Goal: Use online tool/utility: Utilize a website feature to perform a specific function

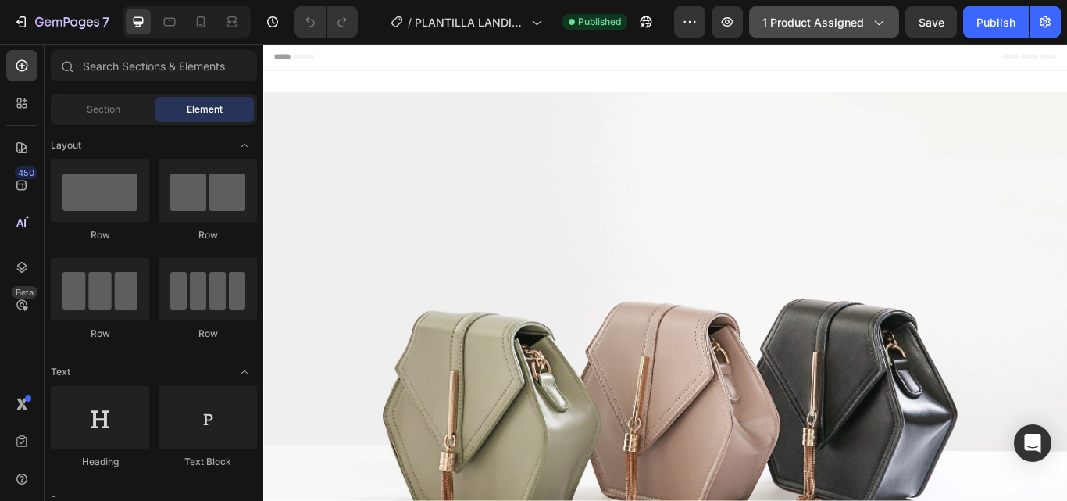
click at [885, 28] on icon "button" at bounding box center [878, 22] width 16 height 16
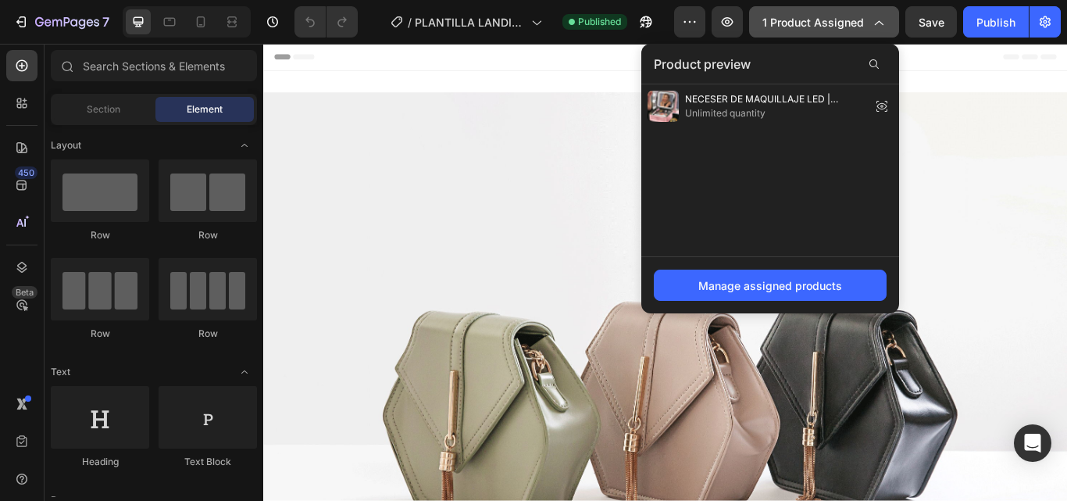
click at [883, 18] on icon "button" at bounding box center [878, 22] width 16 height 16
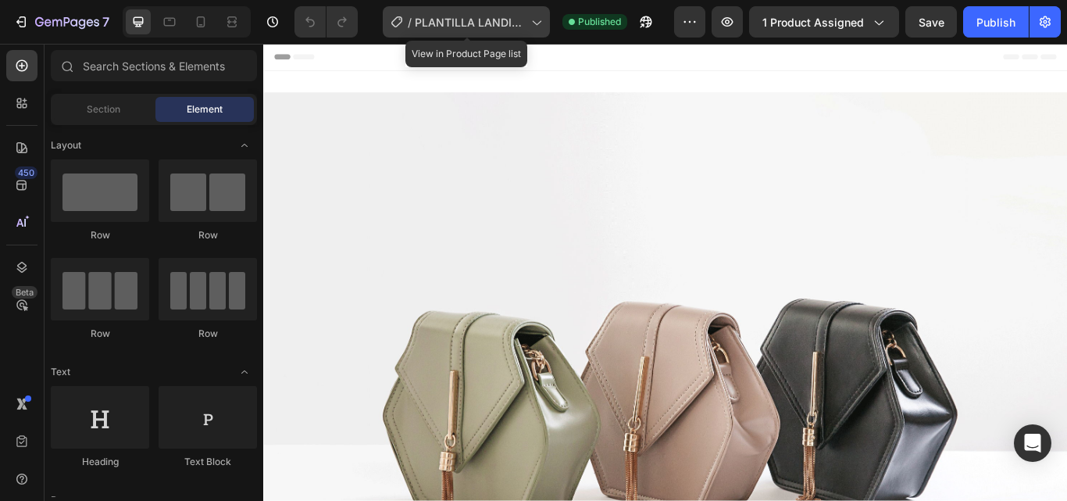
click at [536, 20] on icon at bounding box center [536, 22] width 16 height 16
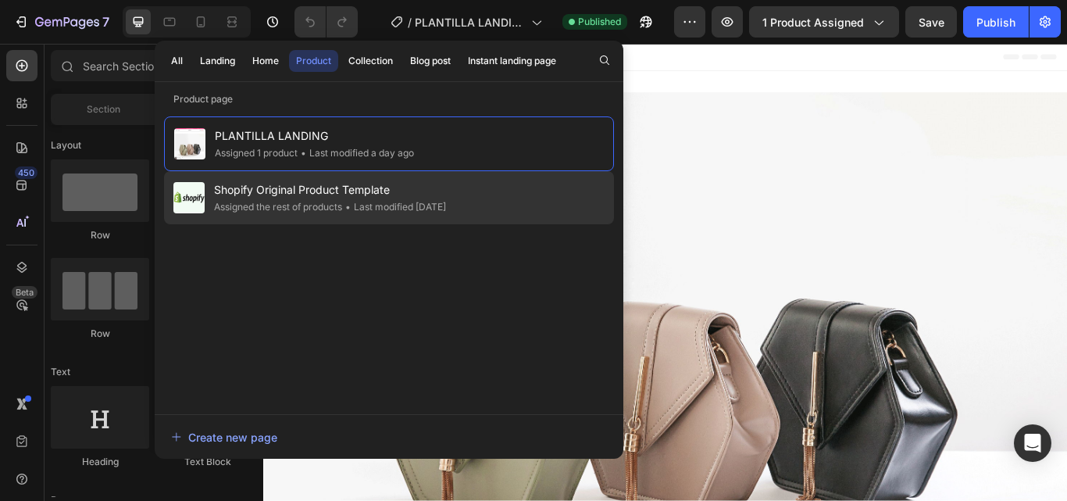
click at [366, 191] on span "Shopify Original Product Template" at bounding box center [330, 189] width 232 height 19
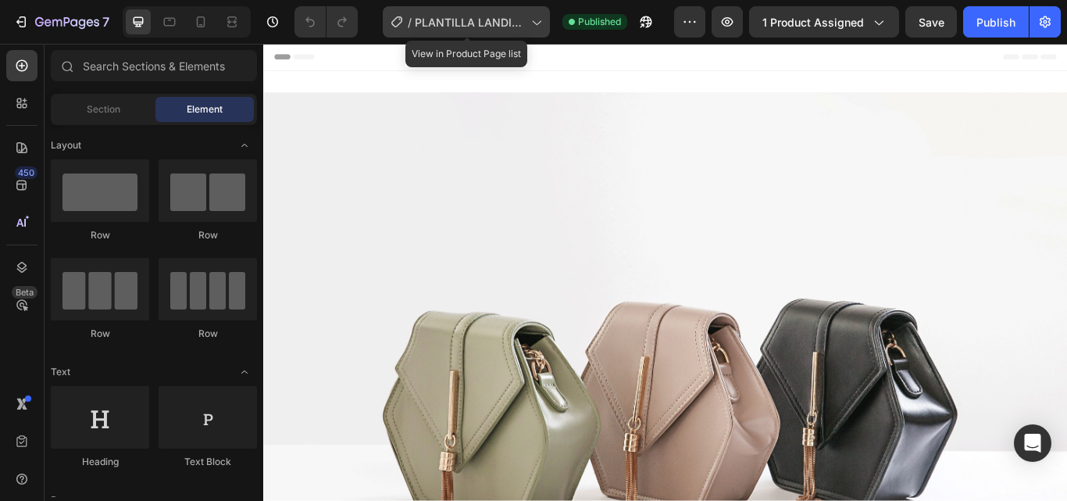
click at [544, 26] on icon at bounding box center [536, 22] width 16 height 16
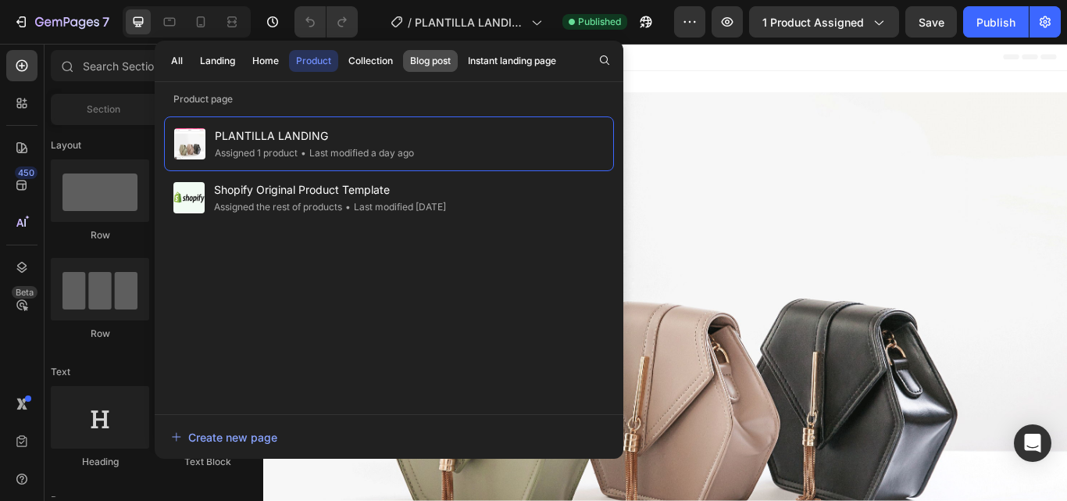
click at [434, 59] on div "Blog post" at bounding box center [430, 61] width 41 height 14
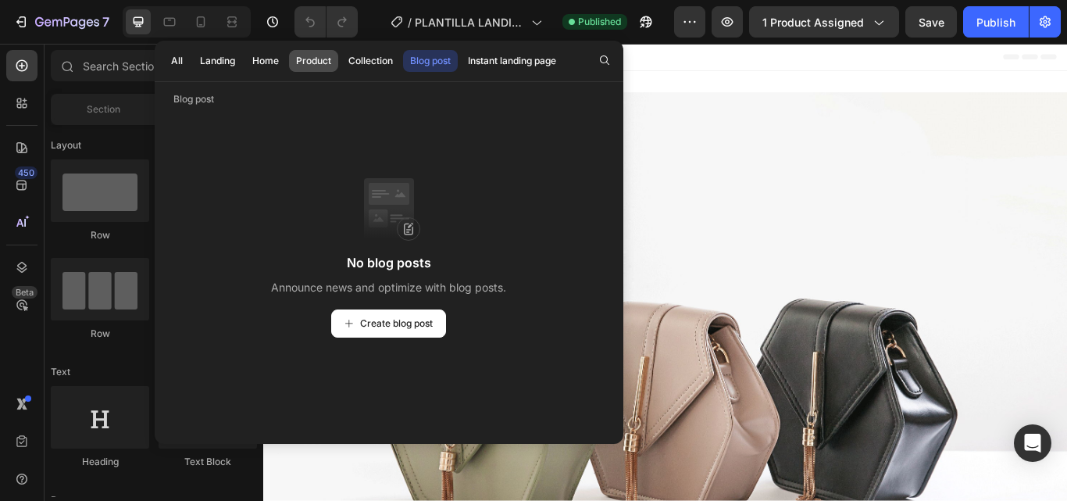
click at [316, 57] on div "Product" at bounding box center [313, 61] width 35 height 14
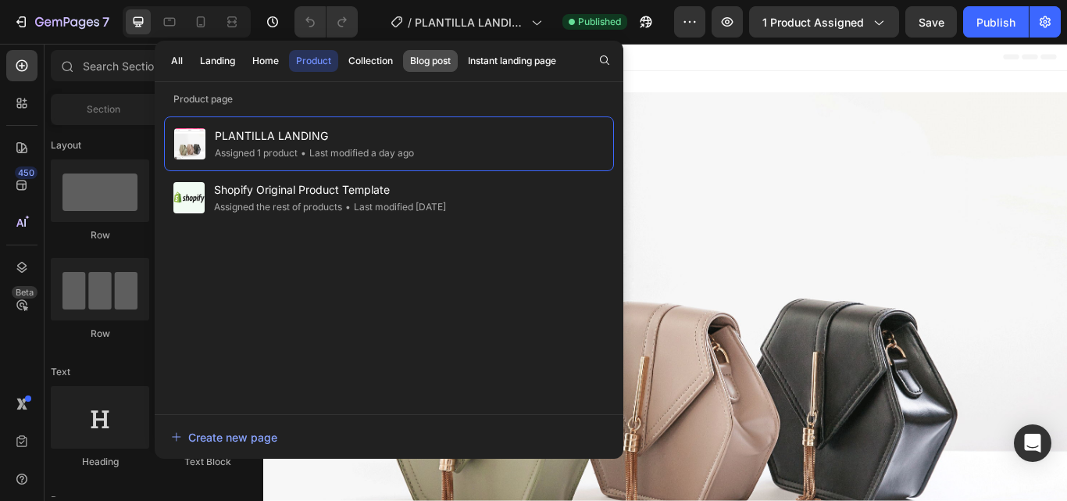
click at [430, 66] on div "Blog post" at bounding box center [430, 61] width 41 height 14
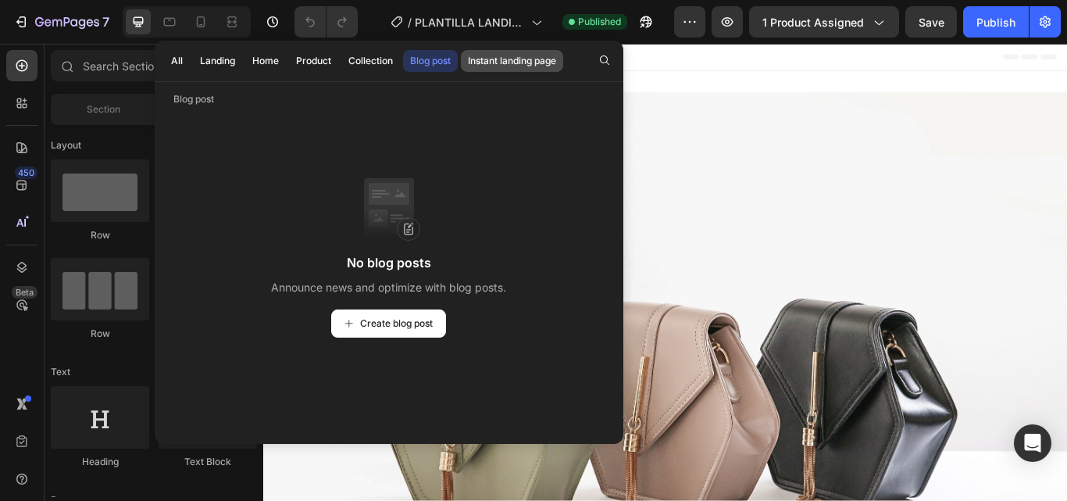
click at [477, 59] on div "Instant landing page" at bounding box center [512, 61] width 88 height 14
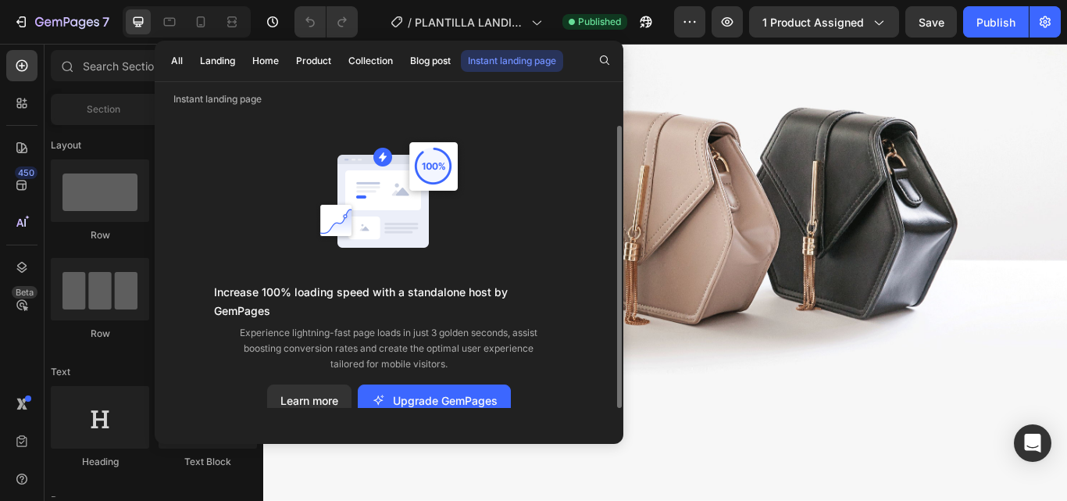
scroll to position [234, 0]
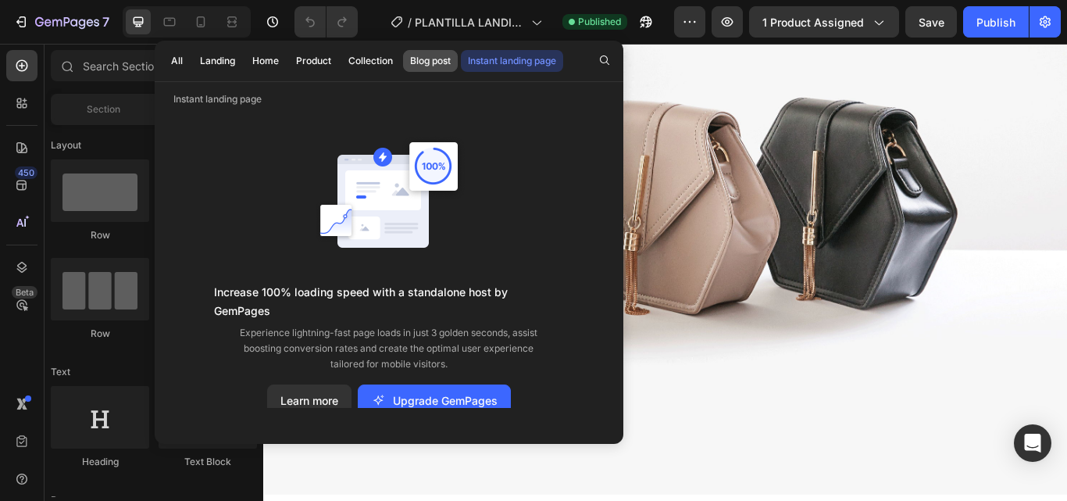
click at [420, 64] on div "Blog post" at bounding box center [430, 61] width 41 height 14
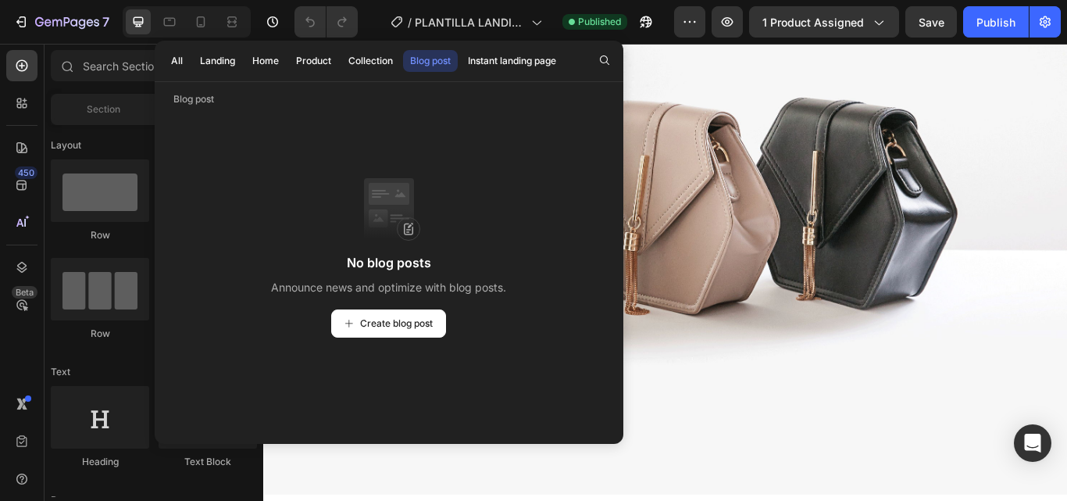
scroll to position [0, 0]
click at [365, 60] on div "Collection" at bounding box center [370, 61] width 45 height 14
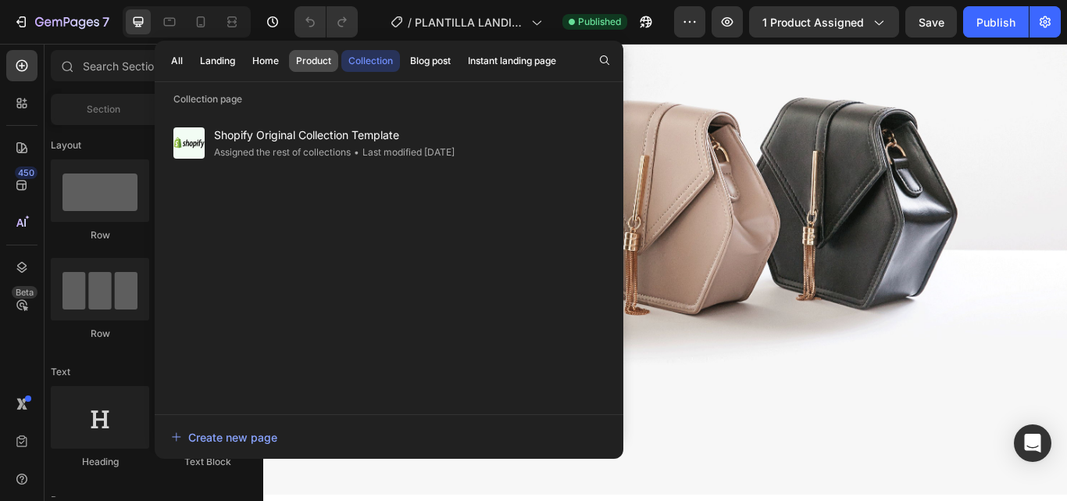
click at [301, 61] on div "Product" at bounding box center [313, 61] width 35 height 14
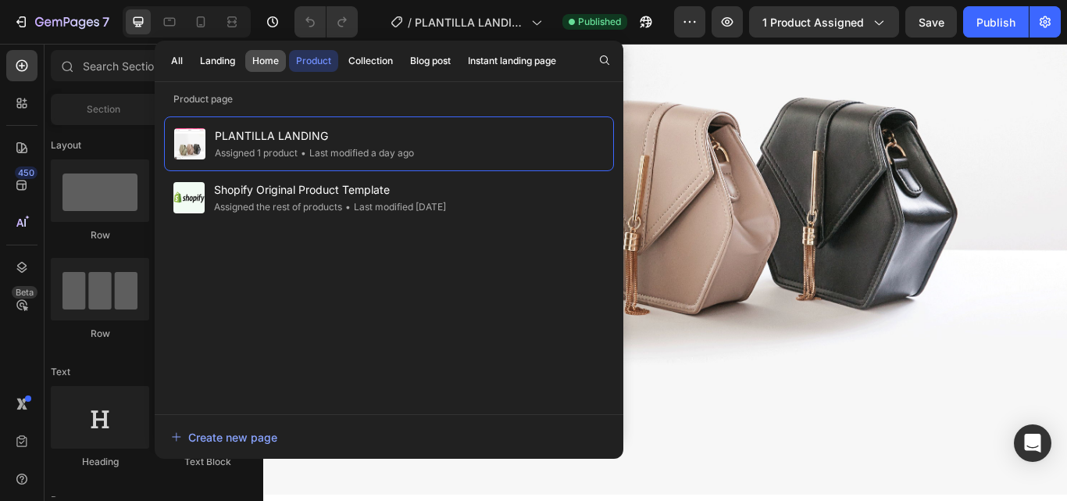
click at [255, 59] on div "Home" at bounding box center [265, 61] width 27 height 14
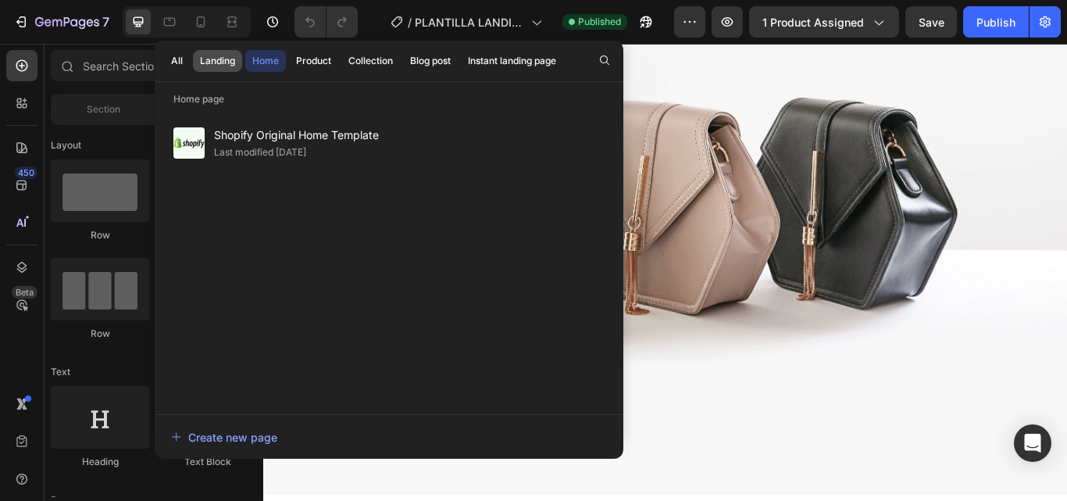
click at [232, 61] on div "Landing" at bounding box center [217, 61] width 35 height 14
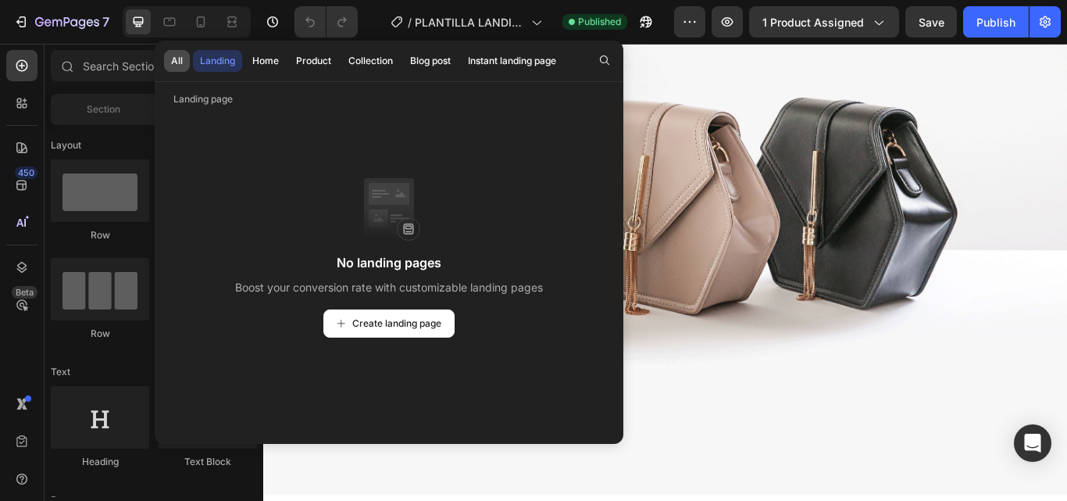
click at [175, 57] on div "All" at bounding box center [177, 61] width 12 height 14
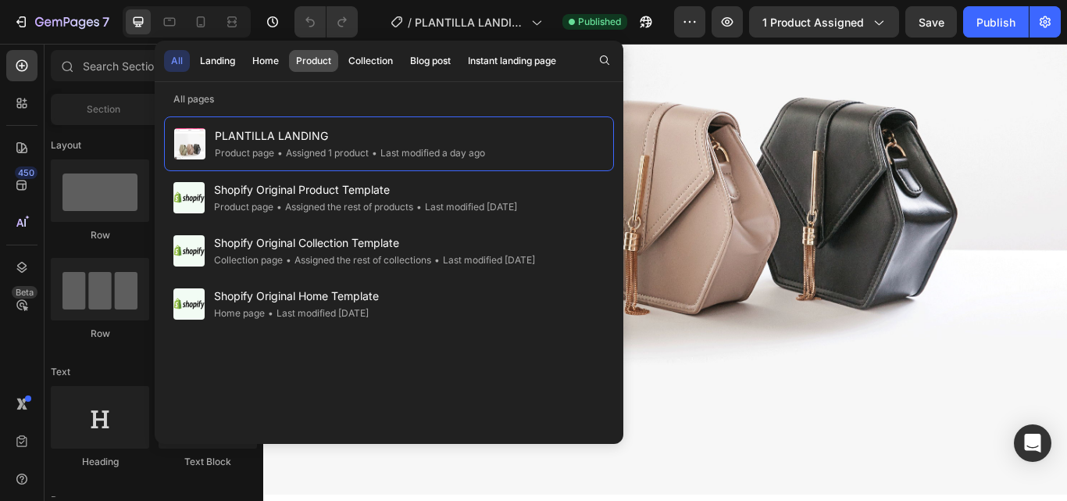
click at [317, 64] on div "Product" at bounding box center [313, 61] width 35 height 14
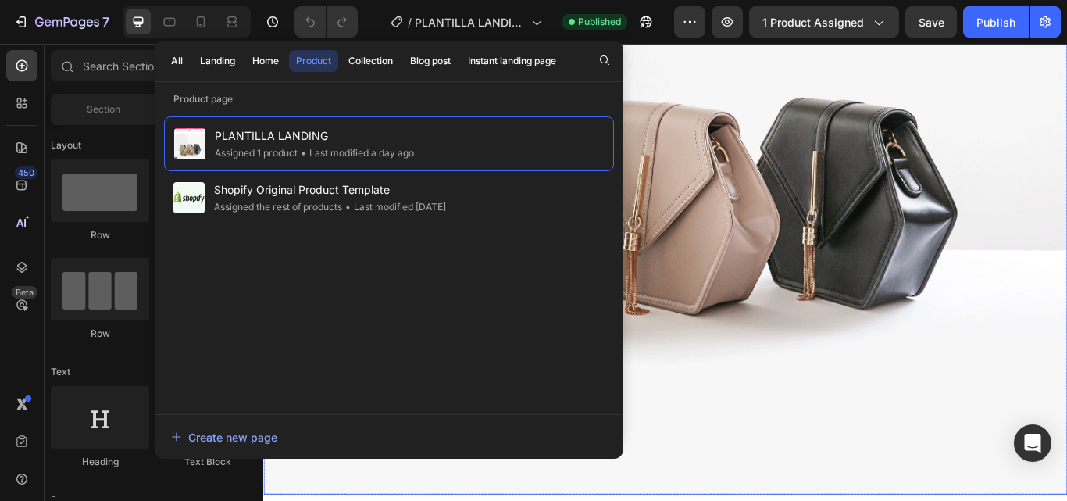
click at [814, 176] on img at bounding box center [731, 217] width 937 height 703
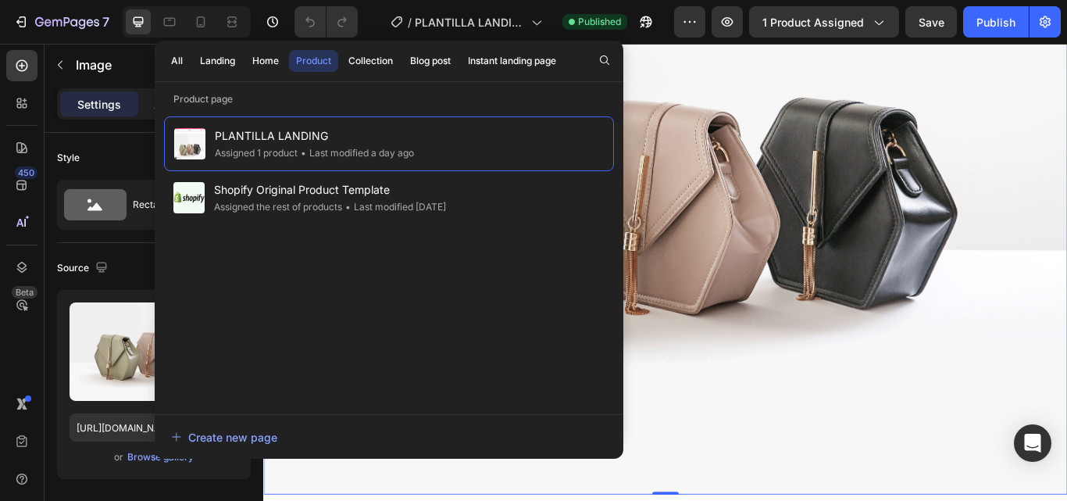
click at [782, 462] on img at bounding box center [731, 217] width 937 height 703
drag, startPoint x: 765, startPoint y: 62, endPoint x: 722, endPoint y: 80, distance: 47.3
click at [765, 65] on img at bounding box center [731, 217] width 937 height 703
click at [316, 59] on div "Product" at bounding box center [313, 61] width 35 height 14
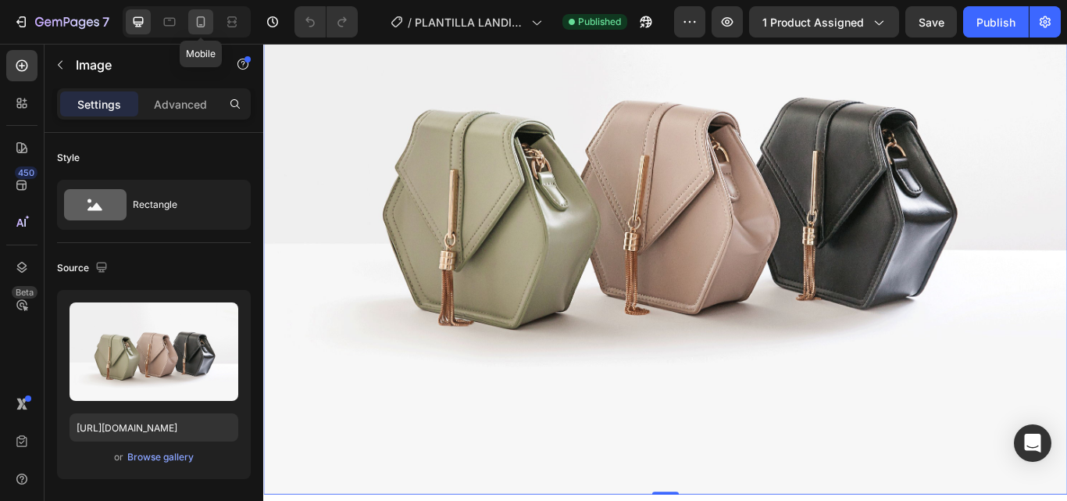
click at [199, 17] on icon at bounding box center [201, 21] width 9 height 11
type input "https://cdn.shopify.com/s/files/1/0724/0820/3404/files/gempages_579857740554306…"
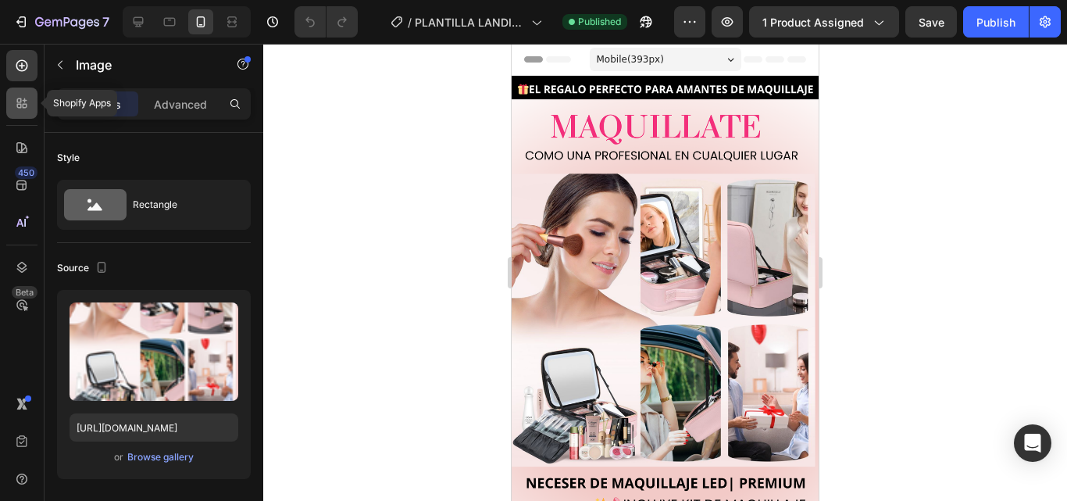
click at [24, 116] on div at bounding box center [21, 102] width 31 height 31
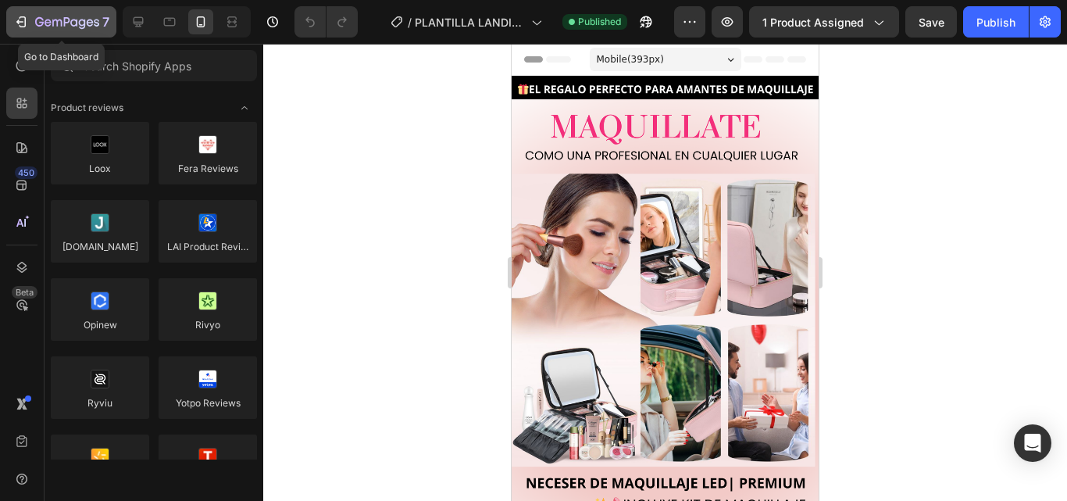
click at [30, 31] on button "7" at bounding box center [61, 21] width 110 height 31
